Goal: Transaction & Acquisition: Register for event/course

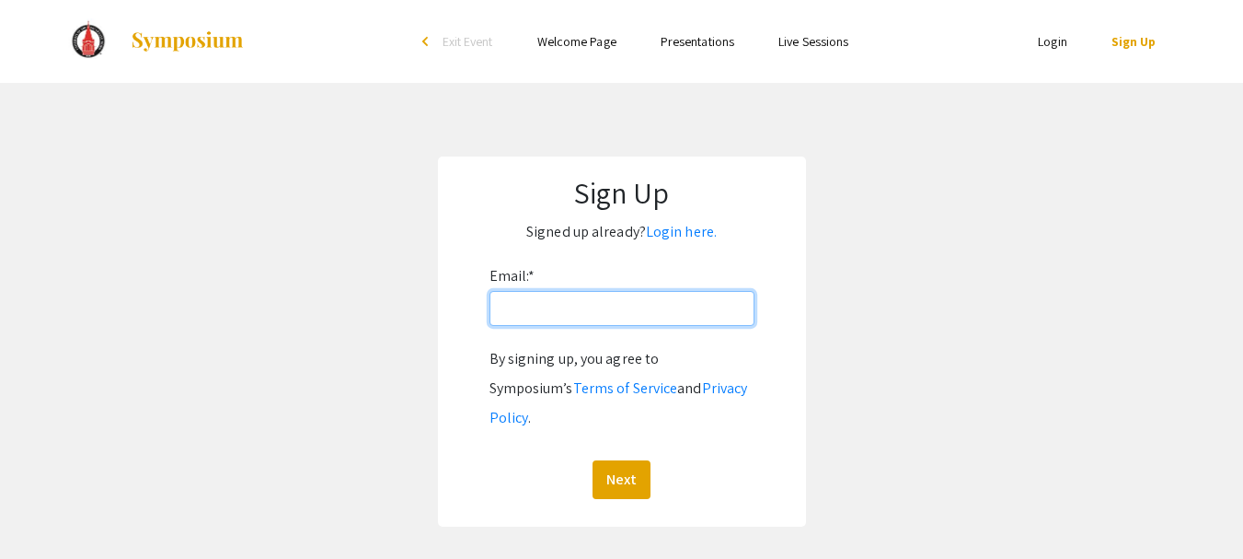
click at [653, 315] on input "Email: *" at bounding box center [622, 308] width 265 height 35
type input "bcalame10@gmail.com"
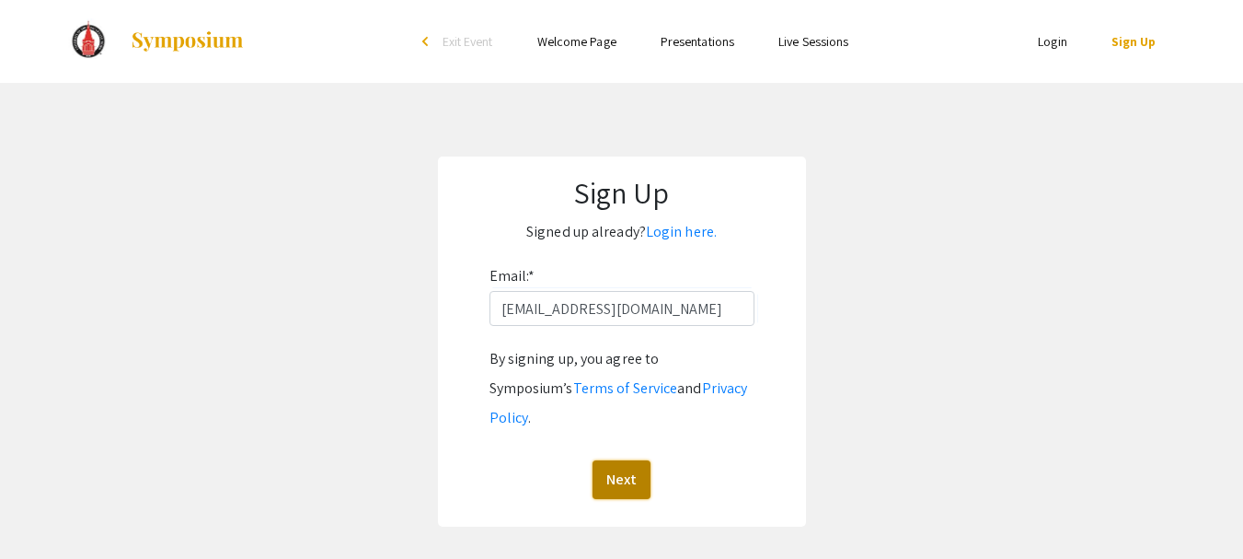
click at [614, 460] on button "Next" at bounding box center [622, 479] width 58 height 39
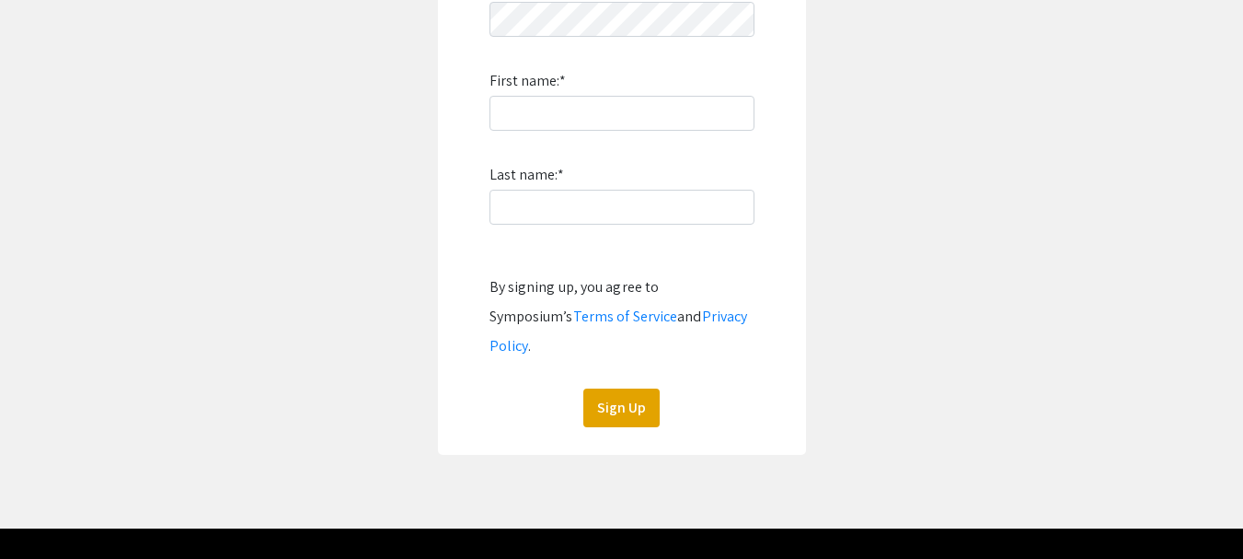
scroll to position [29, 0]
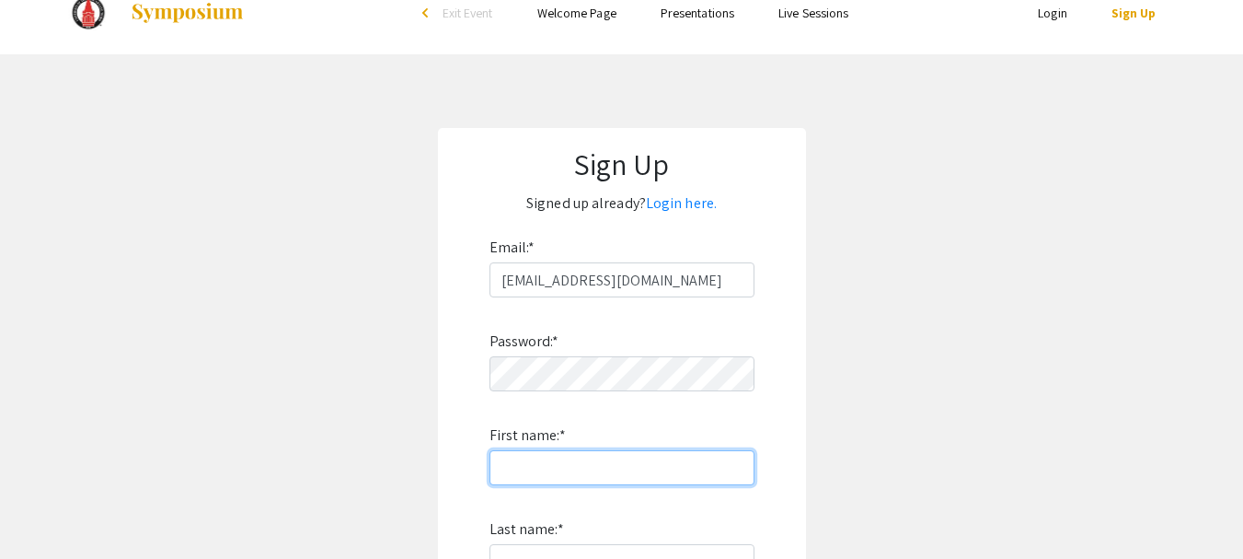
click at [532, 470] on input "First name: *" at bounding box center [622, 467] width 265 height 35
type input "Brittany"
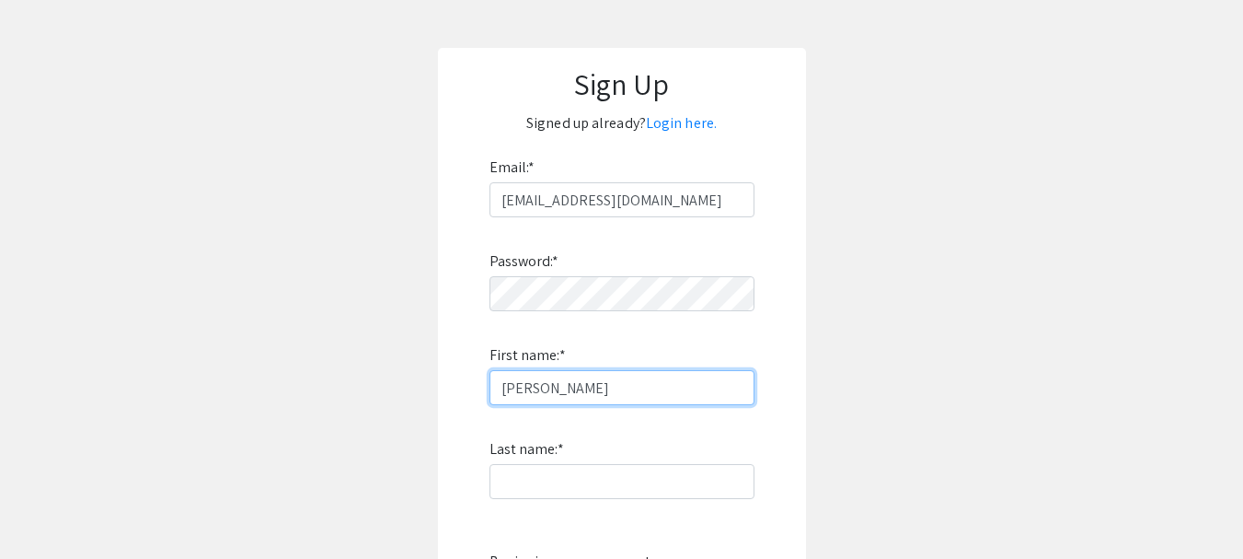
scroll to position [213, 0]
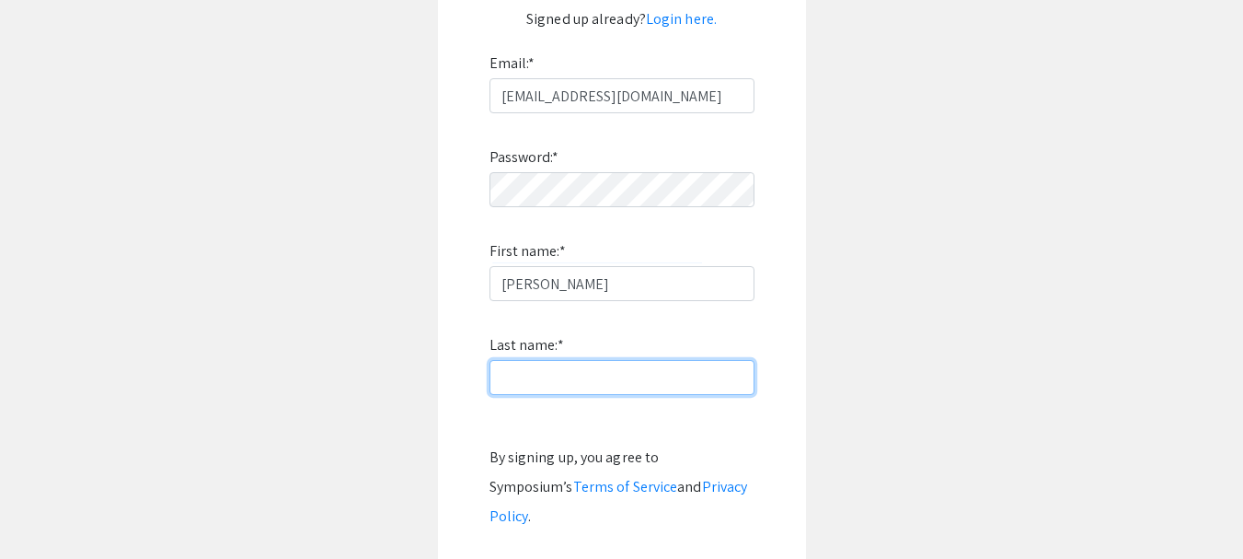
click at [530, 378] on input "Last name: *" at bounding box center [622, 377] width 265 height 35
type input "Capps"
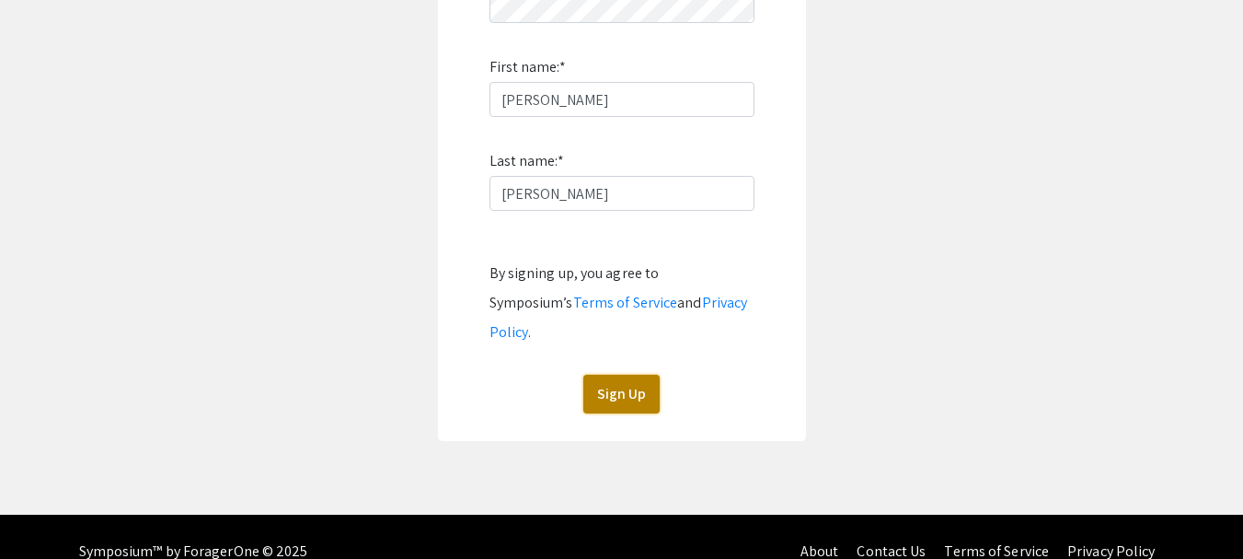
click at [630, 375] on button "Sign Up" at bounding box center [621, 394] width 76 height 39
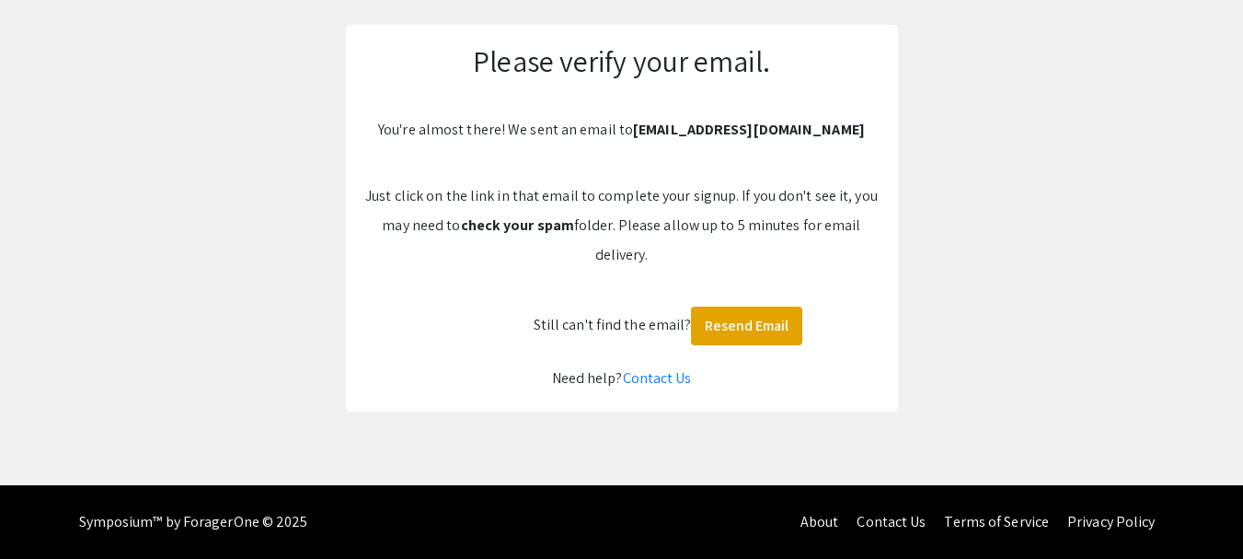
scroll to position [132, 0]
click at [472, 191] on p "Just click on the link in that email to complete your signup. If you don't see …" at bounding box center [621, 225] width 515 height 88
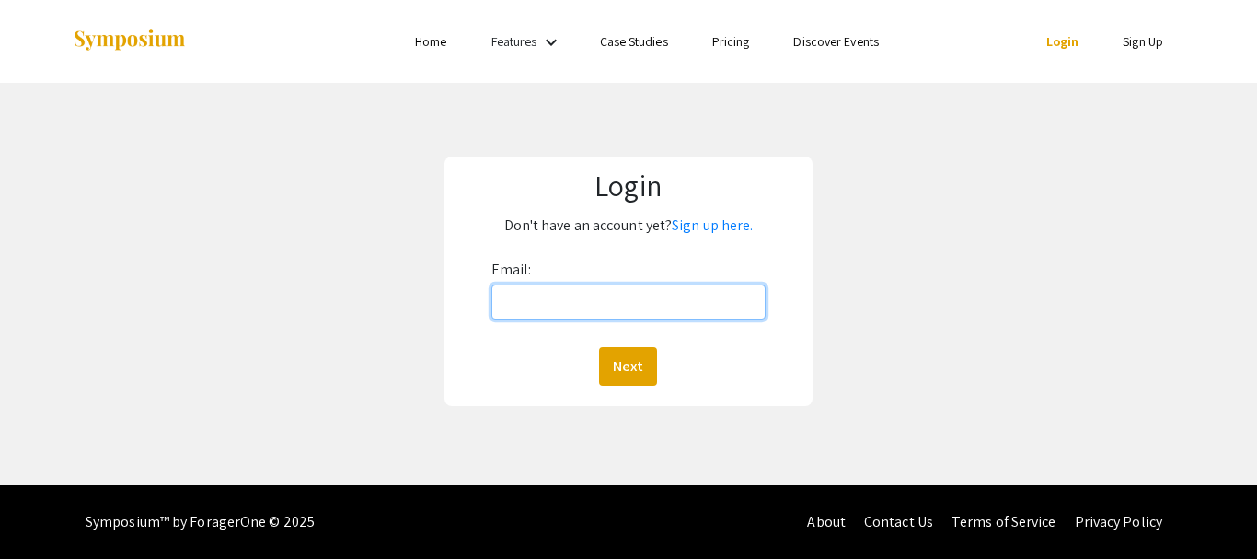
click at [618, 299] on input "Email:" at bounding box center [628, 301] width 274 height 35
type input "bcalame10@gmail.com"
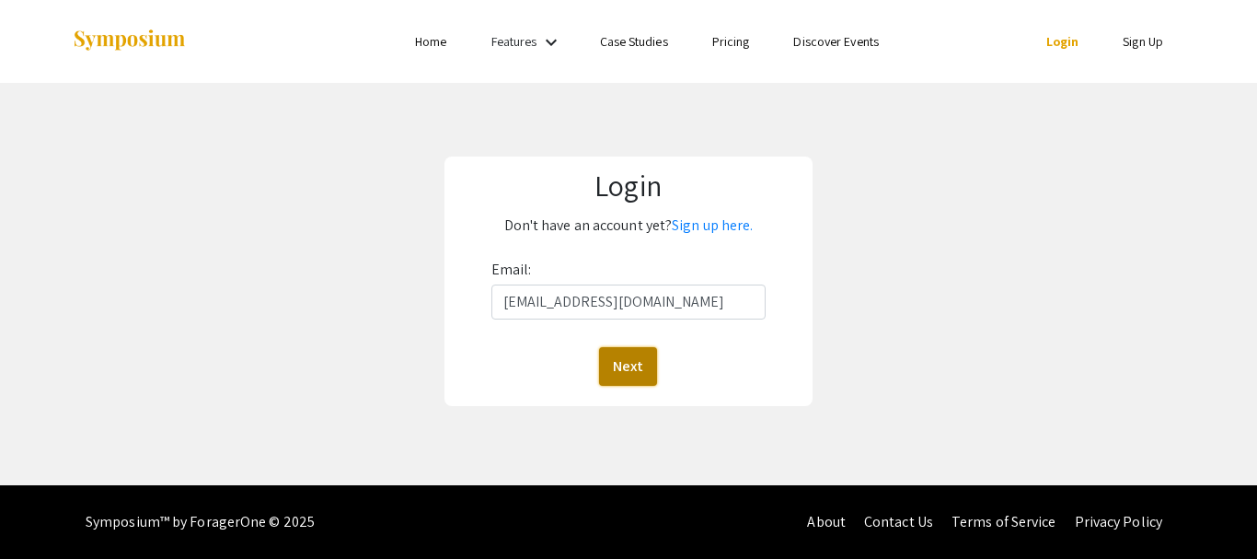
click at [632, 373] on button "Next" at bounding box center [628, 366] width 58 height 39
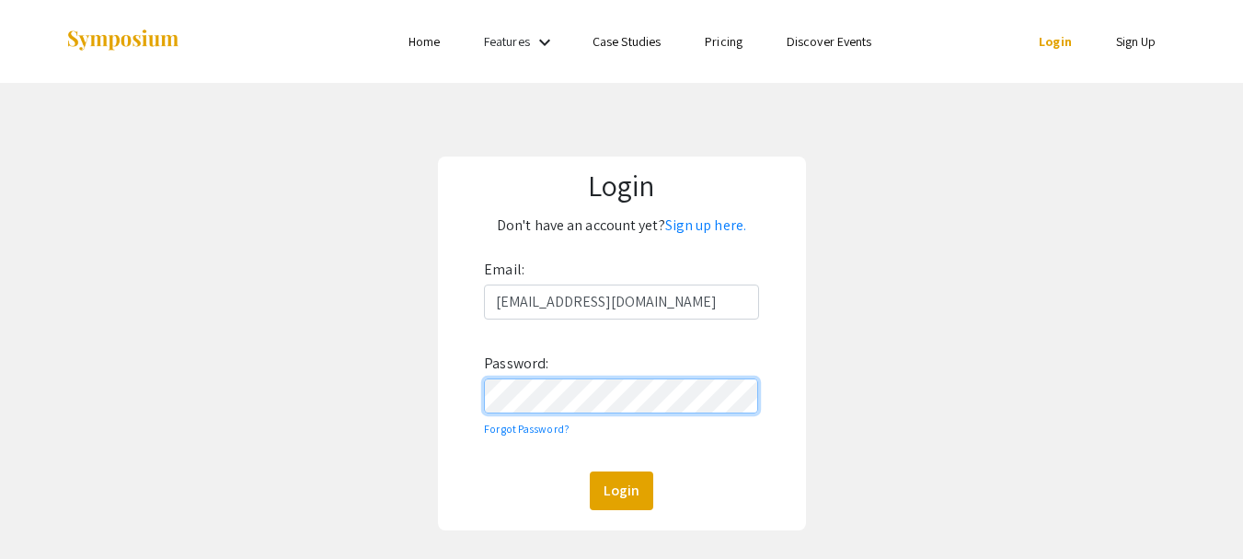
click at [590, 471] on button "Login" at bounding box center [622, 490] width 64 height 39
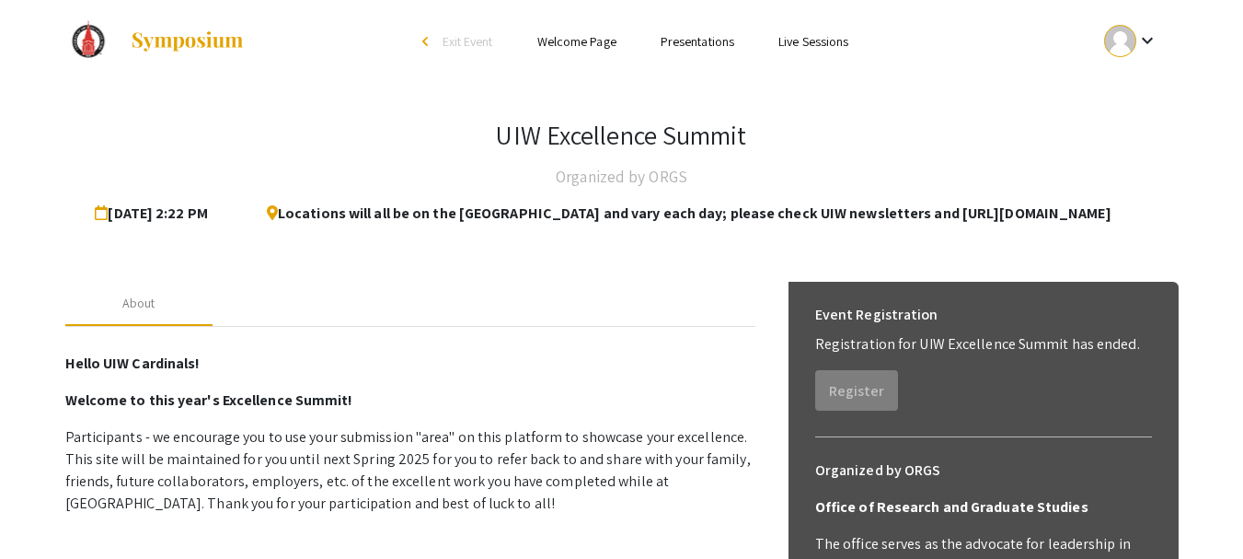
click at [696, 40] on link "Presentations" at bounding box center [698, 41] width 74 height 17
click at [1150, 38] on mat-icon "keyboard_arrow_down" at bounding box center [1148, 40] width 22 height 22
click at [570, 43] on div at bounding box center [621, 279] width 1243 height 559
click at [703, 41] on link "Presentations" at bounding box center [698, 41] width 74 height 17
click at [463, 38] on span "Exit Event" at bounding box center [468, 41] width 51 height 17
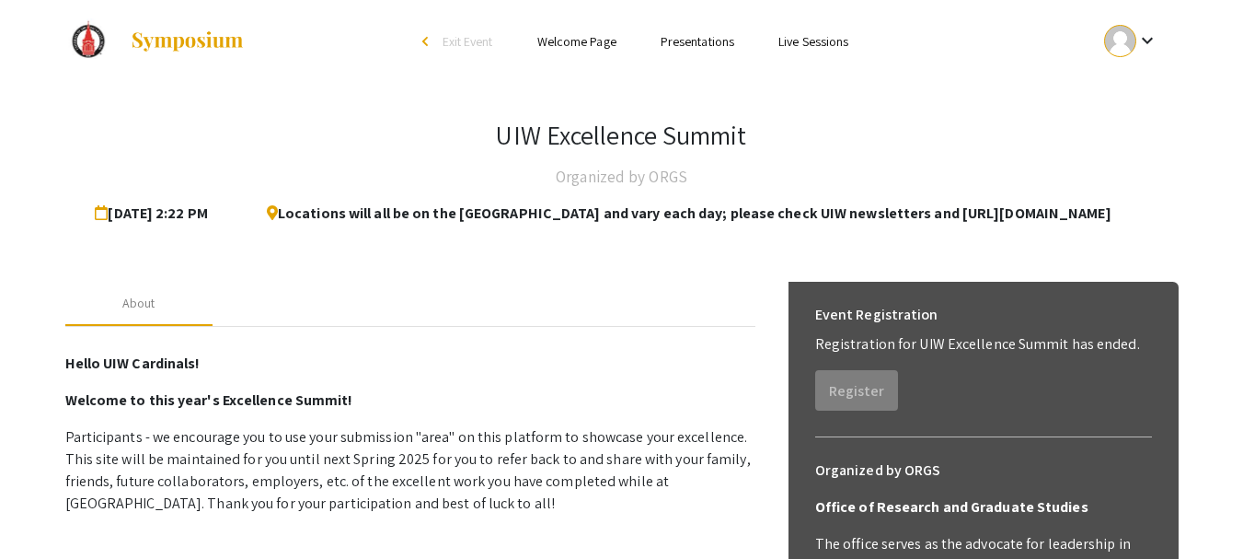
click at [1161, 55] on div "keyboard_arrow_down" at bounding box center [1132, 40] width 64 height 41
click at [1135, 178] on button "Sign out" at bounding box center [1141, 179] width 113 height 44
